Goal: Information Seeking & Learning: Understand process/instructions

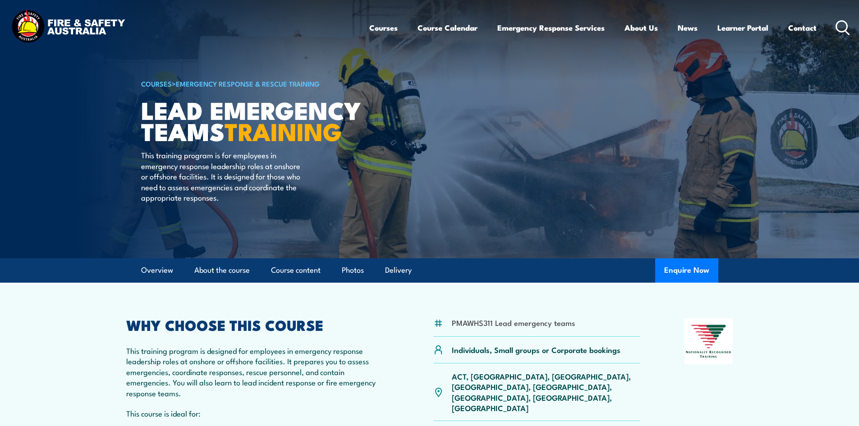
click at [217, 161] on p "This training program is for employees in emergency response leadership roles a…" at bounding box center [223, 176] width 165 height 53
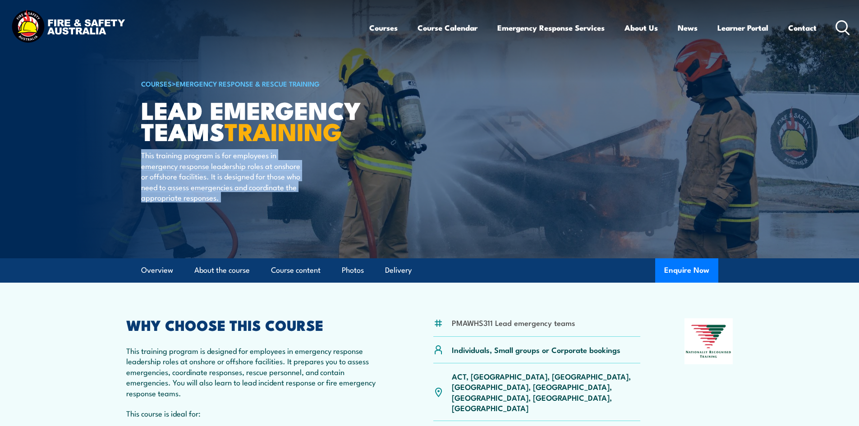
click at [217, 161] on p "This training program is for employees in emergency response leadership roles a…" at bounding box center [223, 176] width 165 height 53
click at [201, 170] on p "This training program is for employees in emergency response leadership roles a…" at bounding box center [223, 176] width 165 height 53
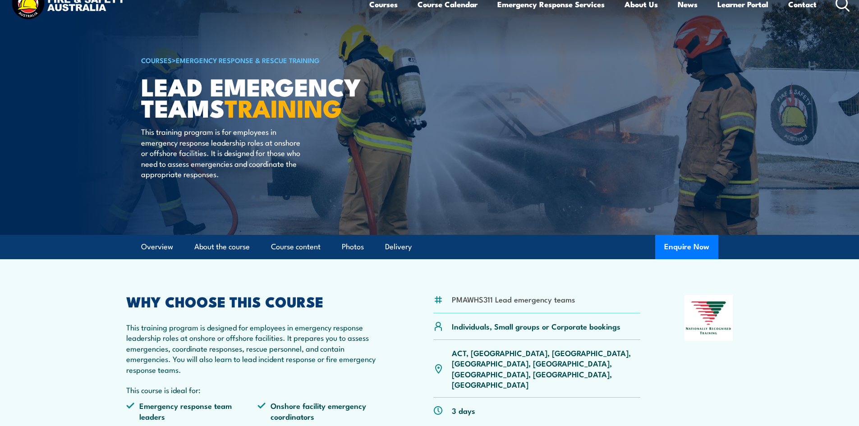
scroll to position [45, 0]
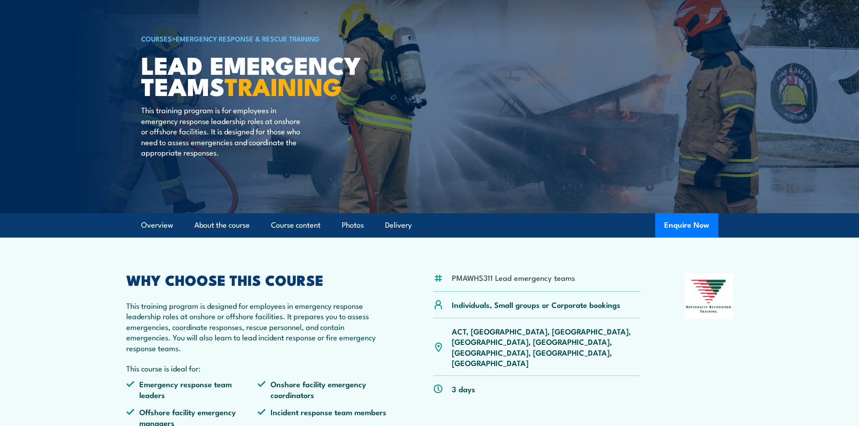
click at [210, 142] on p "This training program is for employees in emergency response leadership roles a…" at bounding box center [223, 131] width 165 height 53
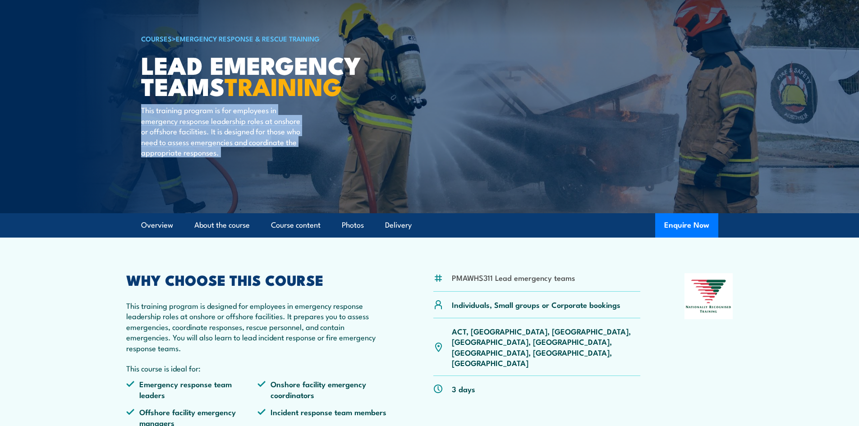
click at [210, 142] on p "This training program is for employees in emergency response leadership roles a…" at bounding box center [223, 131] width 165 height 53
click at [191, 109] on p "This training program is for employees in emergency response leadership roles a…" at bounding box center [223, 131] width 165 height 53
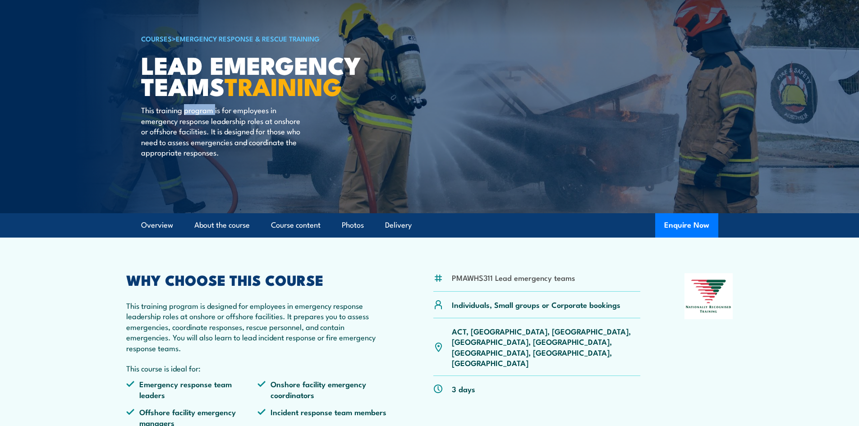
click at [191, 109] on p "This training program is for employees in emergency response leadership roles a…" at bounding box center [223, 131] width 165 height 53
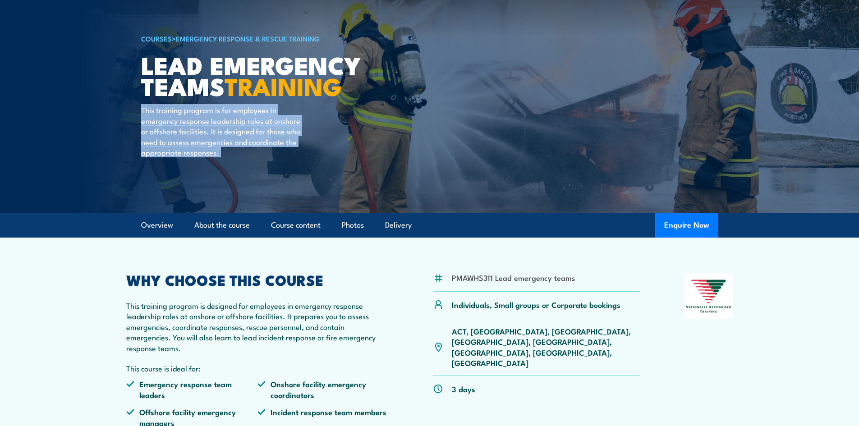
click at [191, 109] on p "This training program is for employees in emergency response leadership roles a…" at bounding box center [223, 131] width 165 height 53
click at [188, 126] on p "This training program is for employees in emergency response leadership roles a…" at bounding box center [223, 131] width 165 height 53
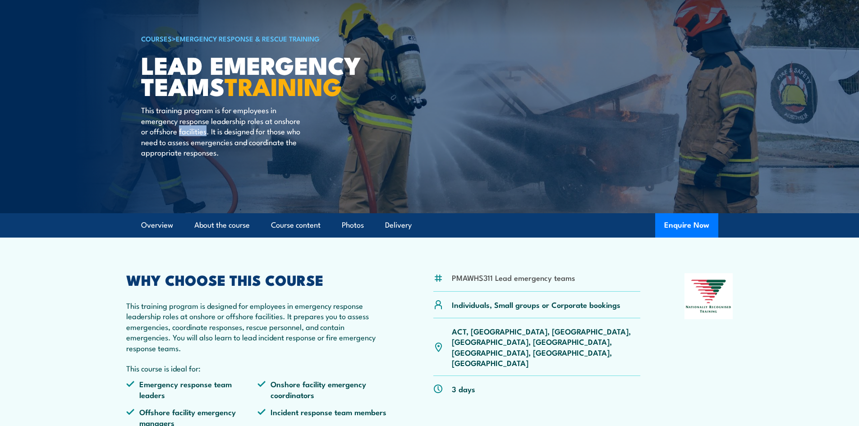
click at [188, 126] on p "This training program is for employees in emergency response leadership roles a…" at bounding box center [223, 131] width 165 height 53
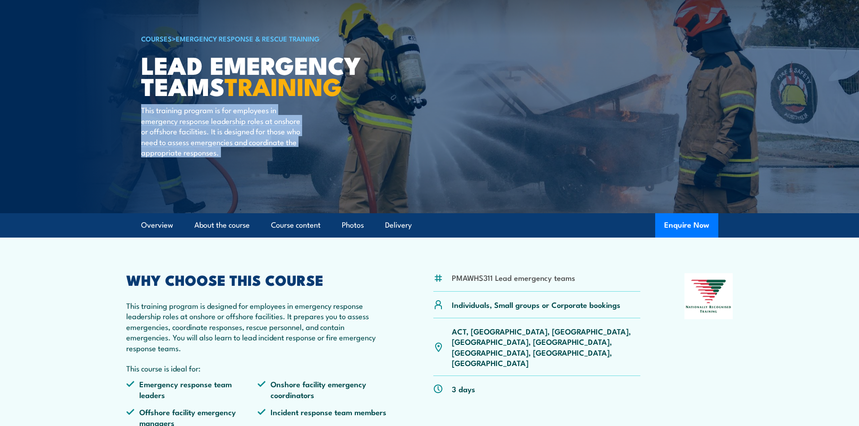
click at [188, 126] on p "This training program is for employees in emergency response leadership roles a…" at bounding box center [223, 131] width 165 height 53
click at [214, 128] on p "This training program is for employees in emergency response leadership roles a…" at bounding box center [223, 131] width 165 height 53
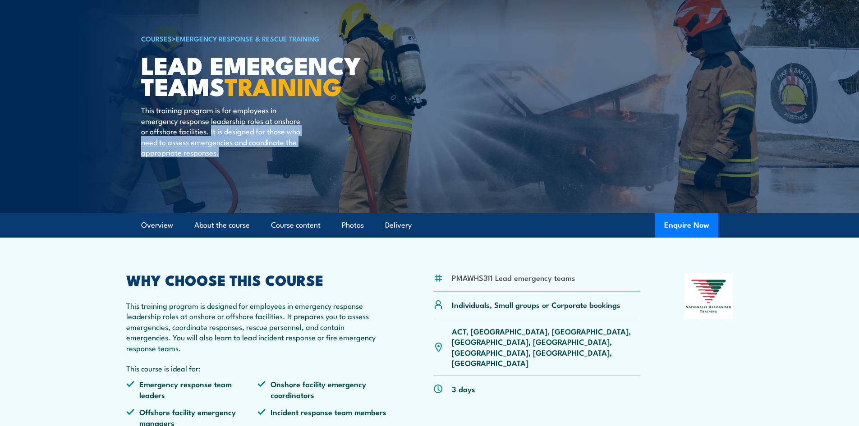
drag, startPoint x: 211, startPoint y: 131, endPoint x: 219, endPoint y: 156, distance: 26.4
click at [219, 156] on p "This training program is for employees in emergency response leadership roles a…" at bounding box center [223, 131] width 165 height 53
drag, startPoint x: 211, startPoint y: 130, endPoint x: 221, endPoint y: 155, distance: 26.3
click at [221, 155] on p "This training program is for employees in emergency response leadership roles a…" at bounding box center [223, 131] width 165 height 53
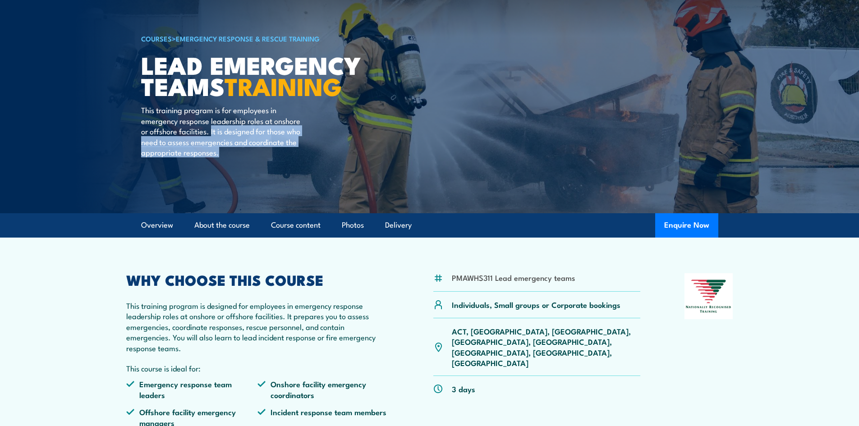
click at [221, 155] on p "This training program is for employees in emergency response leadership roles a…" at bounding box center [223, 131] width 165 height 53
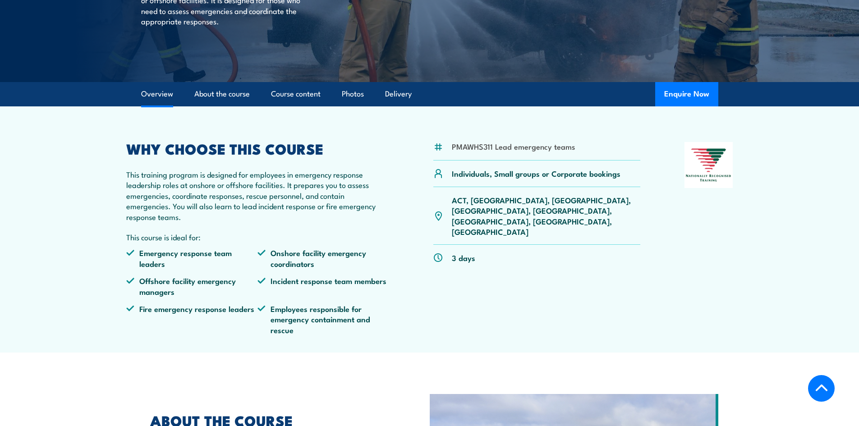
scroll to position [180, 0]
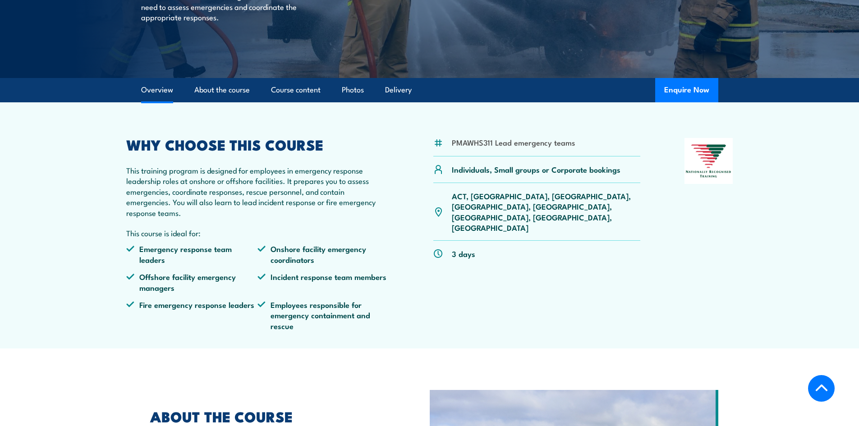
click at [133, 169] on p "This training program is designed for employees in emergency response leadershi…" at bounding box center [257, 191] width 263 height 53
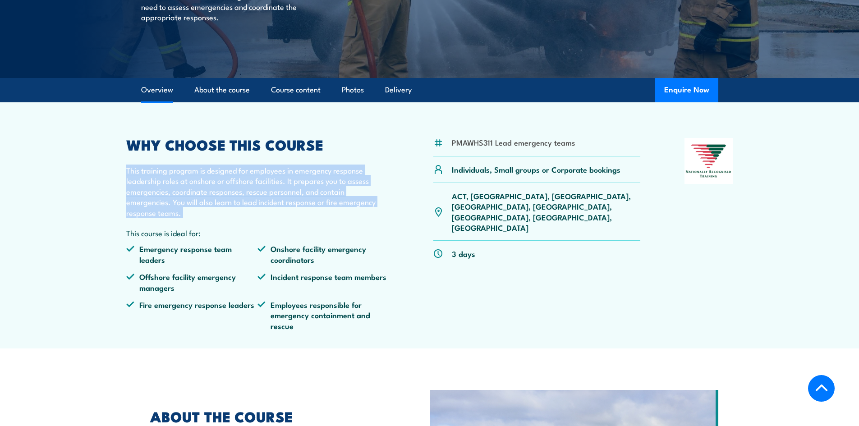
click at [133, 169] on p "This training program is designed for employees in emergency response leadershi…" at bounding box center [257, 191] width 263 height 53
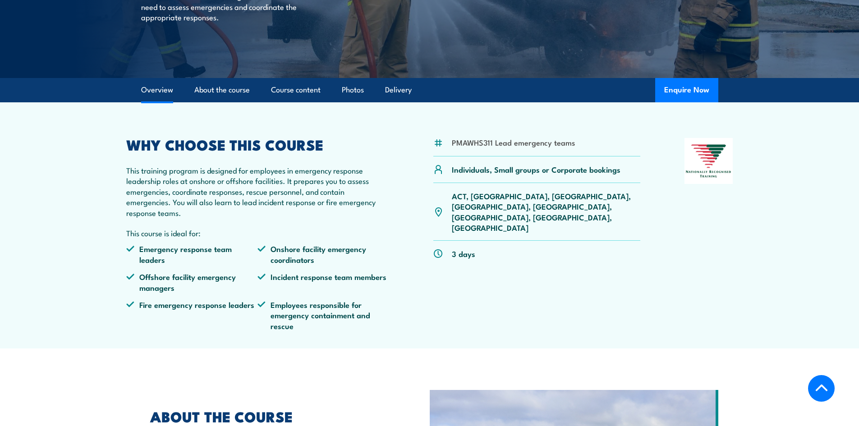
click at [133, 169] on p "This training program is designed for employees in emergency response leadershi…" at bounding box center [257, 191] width 263 height 53
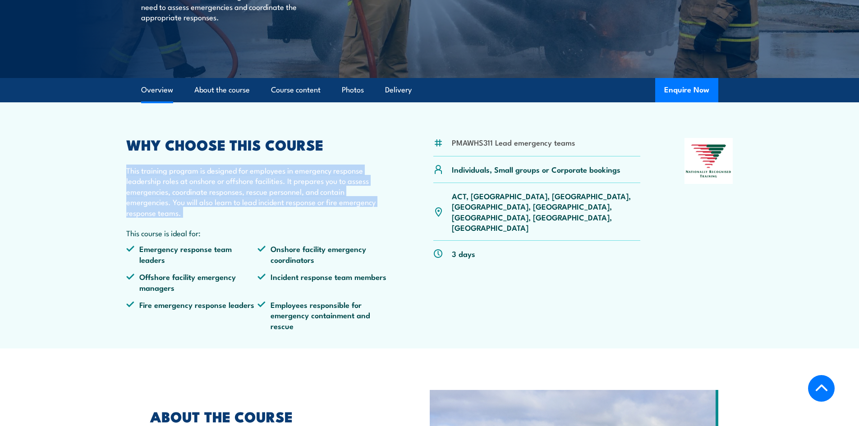
click at [133, 169] on p "This training program is designed for employees in emergency response leadershi…" at bounding box center [257, 191] width 263 height 53
drag, startPoint x: 127, startPoint y: 169, endPoint x: 272, endPoint y: 213, distance: 152.0
click at [272, 213] on p "This training program is designed for employees in emergency response leadershi…" at bounding box center [257, 191] width 263 height 53
click at [105, 188] on section "PMAWHS311 Lead emergency teams Individuals, Small groups or Corporate bookings …" at bounding box center [429, 225] width 859 height 246
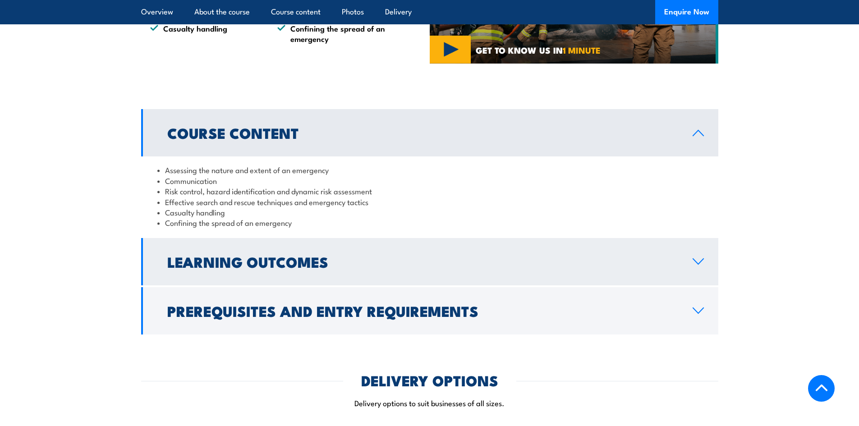
scroll to position [721, 0]
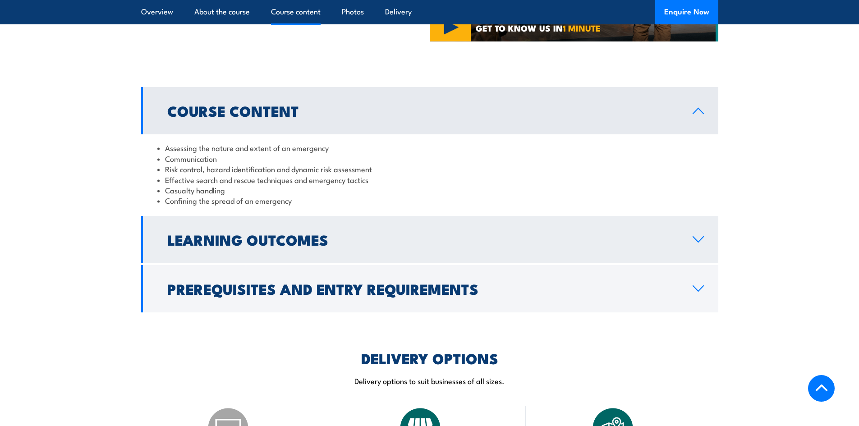
click at [267, 245] on h2 "Learning Outcomes" at bounding box center [422, 239] width 511 height 13
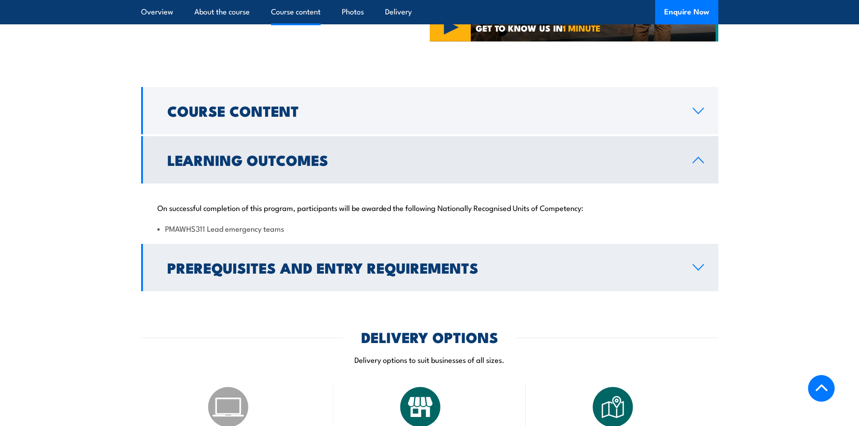
click at [325, 262] on h2 "Prerequisites and Entry Requirements" at bounding box center [422, 267] width 511 height 13
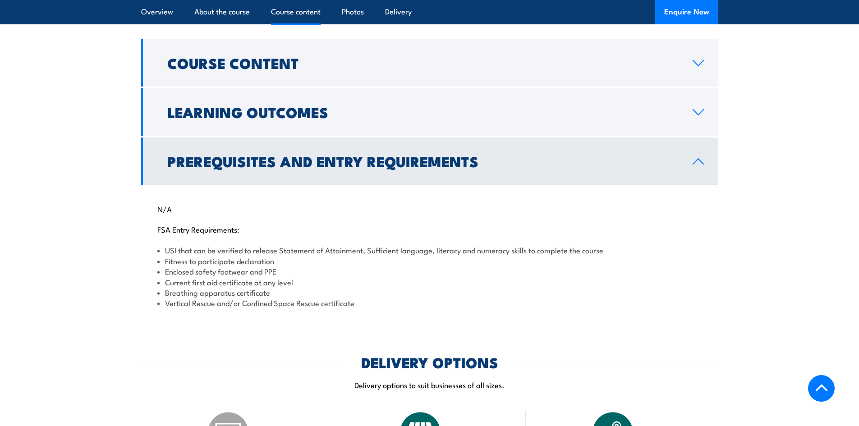
scroll to position [811, 0]
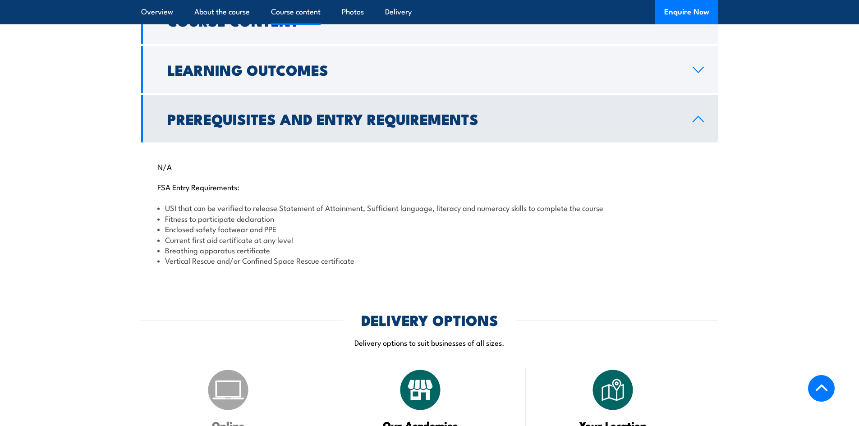
click at [194, 220] on li "Fitness to participate declaration" at bounding box center [429, 218] width 545 height 10
click at [204, 230] on li "Enclosed safety footwear and PPE" at bounding box center [429, 229] width 545 height 10
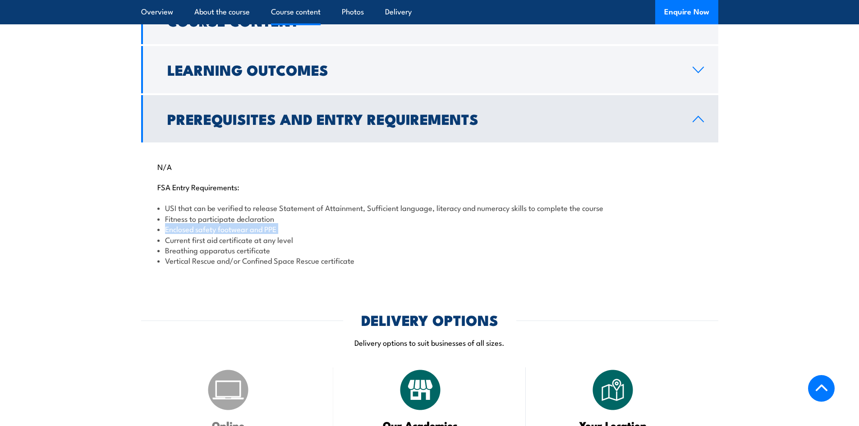
click at [204, 230] on li "Enclosed safety footwear and PPE" at bounding box center [429, 229] width 545 height 10
click at [193, 238] on li "Current first aid certificate at any level" at bounding box center [429, 239] width 545 height 10
click at [186, 248] on li "Breathing apparatus certificate" at bounding box center [429, 250] width 545 height 10
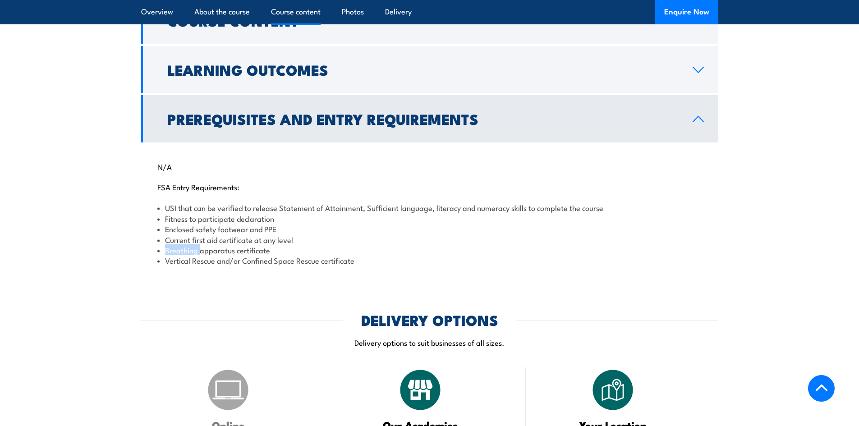
click at [186, 248] on li "Breathing apparatus certificate" at bounding box center [429, 250] width 545 height 10
click at [178, 262] on li "Vertical Rescue and/or Confined Space Rescue certificate" at bounding box center [429, 260] width 545 height 10
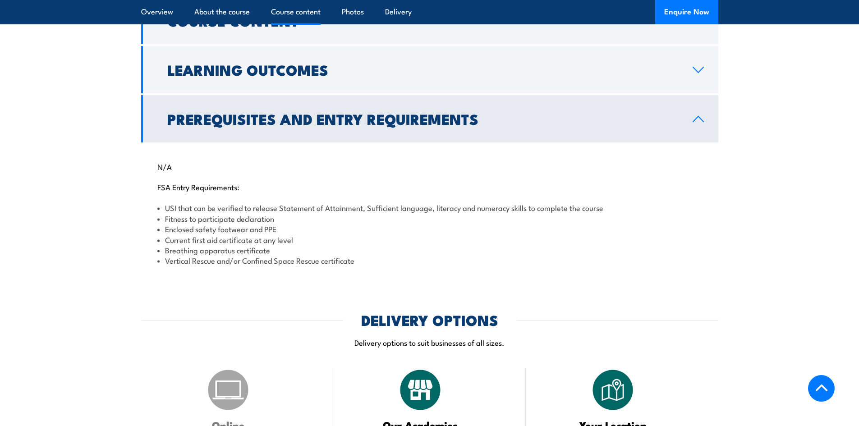
click at [265, 252] on li "Breathing apparatus certificate" at bounding box center [429, 250] width 545 height 10
click at [260, 260] on li "Vertical Rescue and/or Confined Space Rescue certificate" at bounding box center [429, 260] width 545 height 10
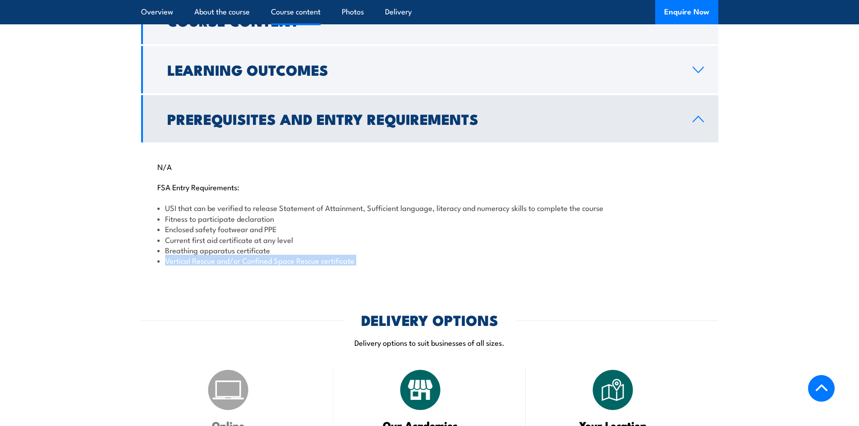
click at [260, 260] on li "Vertical Rescue and/or Confined Space Rescue certificate" at bounding box center [429, 260] width 545 height 10
click at [247, 268] on div "N/A FSA Entry Requirements: USI that can be verified to release Statement of At…" at bounding box center [429, 207] width 577 height 131
